Goal: Find specific page/section: Find specific page/section

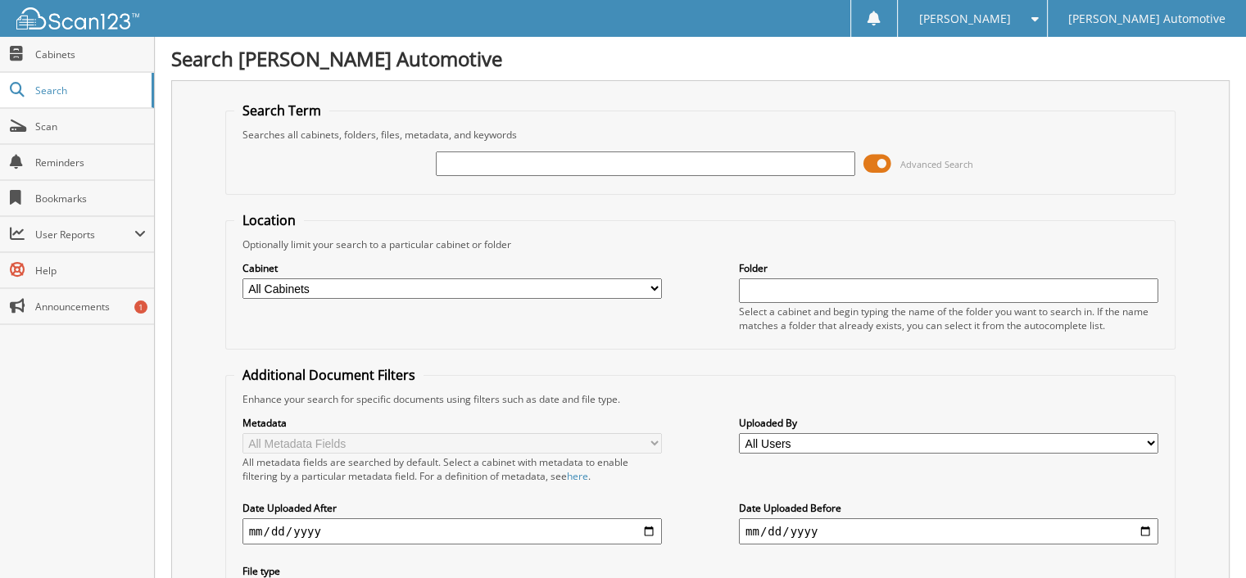
click at [534, 165] on input "text" at bounding box center [645, 164] width 419 height 25
type input "587362"
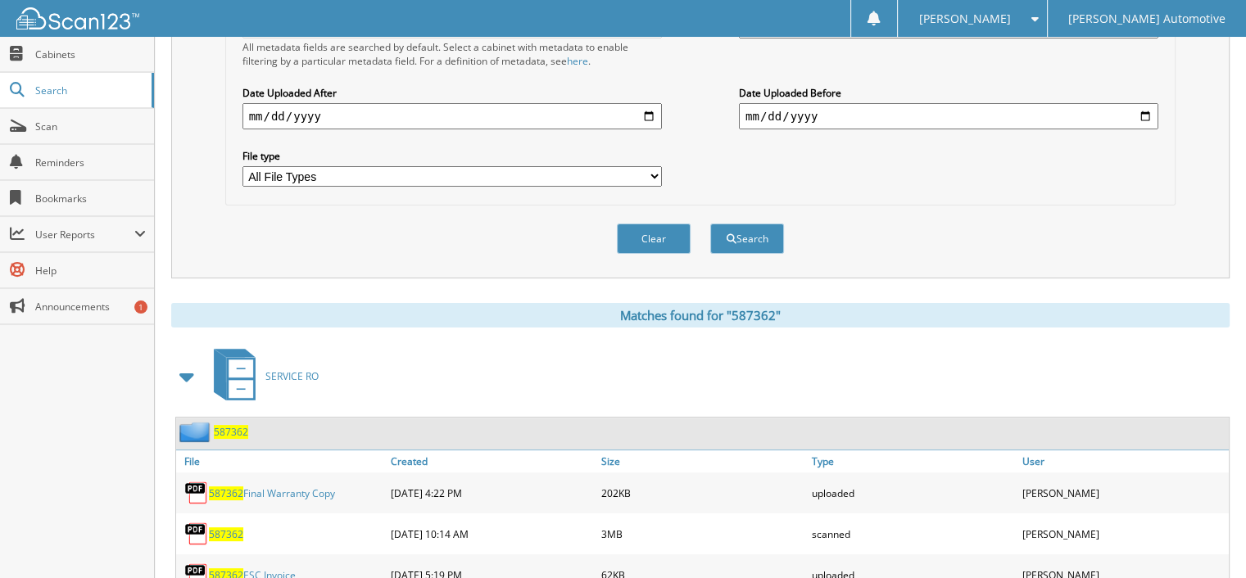
scroll to position [465, 0]
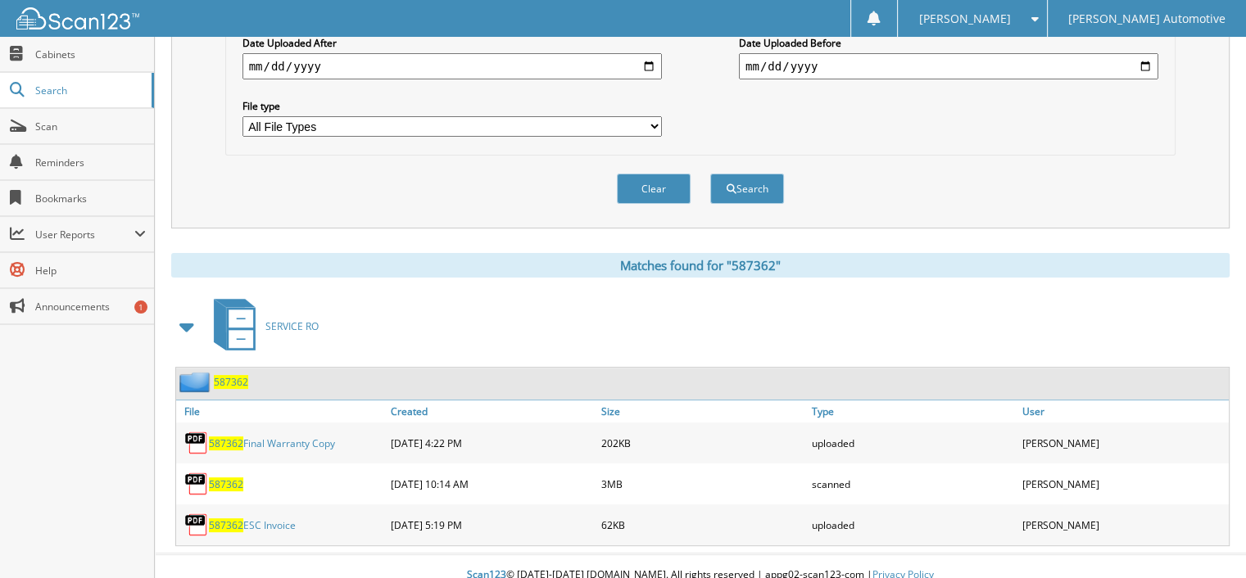
click at [224, 477] on span "587362" at bounding box center [226, 484] width 34 height 14
click at [287, 319] on span "SERVICE RO" at bounding box center [291, 326] width 53 height 14
click at [229, 375] on span "587362" at bounding box center [231, 382] width 34 height 14
